Goal: Transaction & Acquisition: Purchase product/service

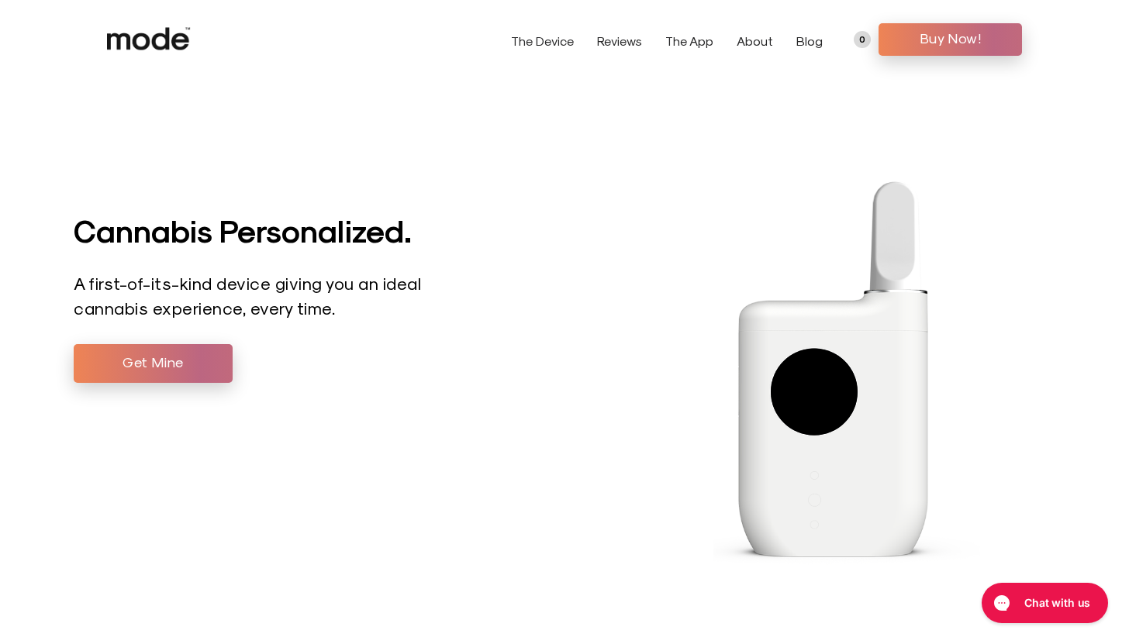
click at [862, 40] on link "0" at bounding box center [861, 39] width 17 height 17
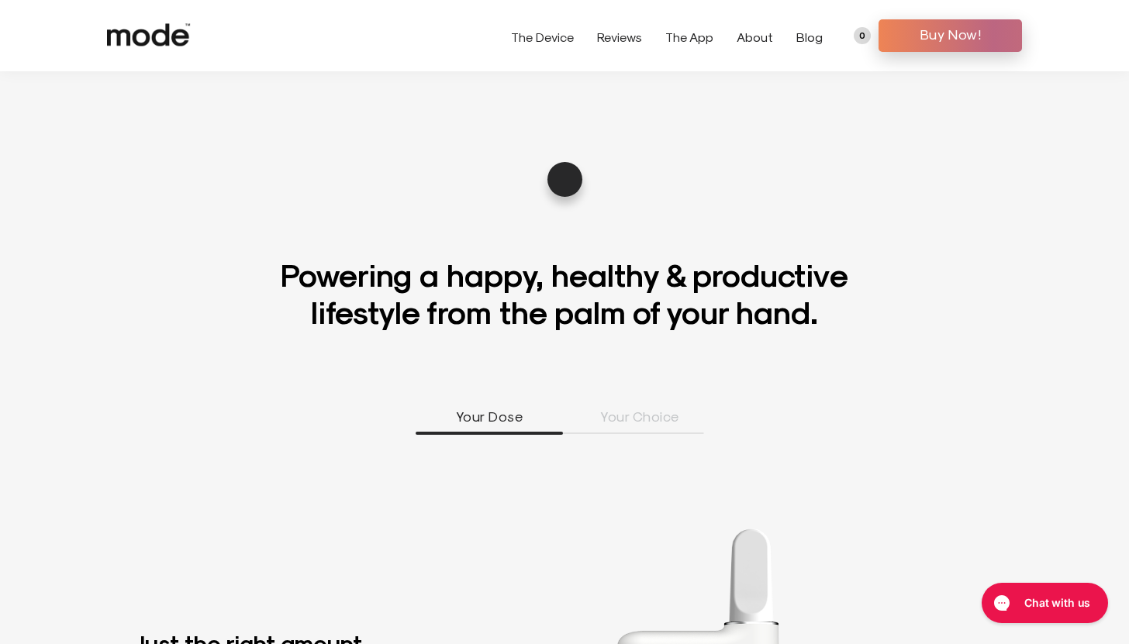
scroll to position [695, 0]
